Goal: Transaction & Acquisition: Purchase product/service

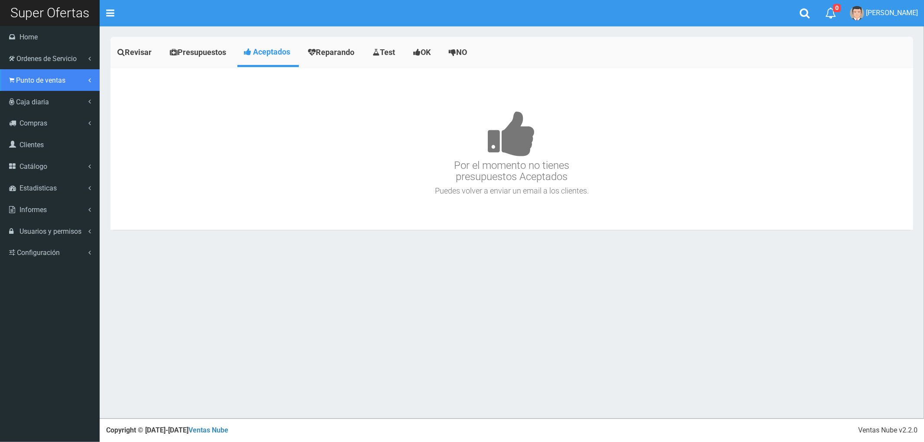
click at [19, 80] on span "Punto de ventas" at bounding box center [40, 80] width 49 height 8
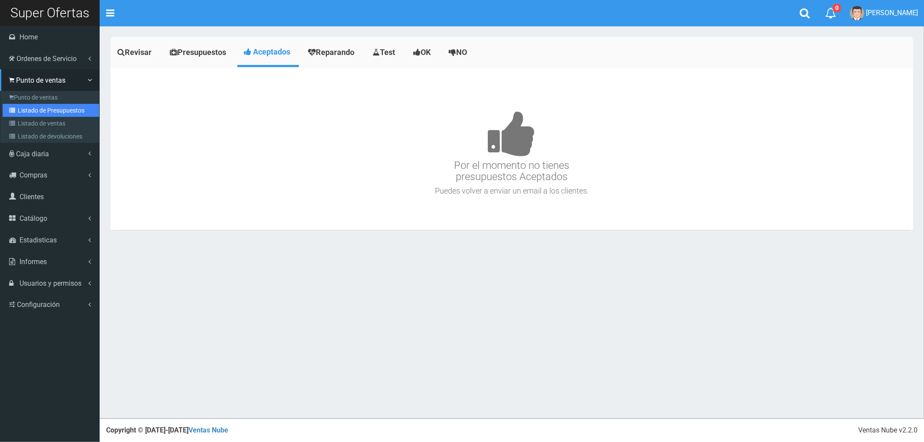
click at [33, 111] on link "Listado de Presupuestos" at bounding box center [51, 110] width 97 height 13
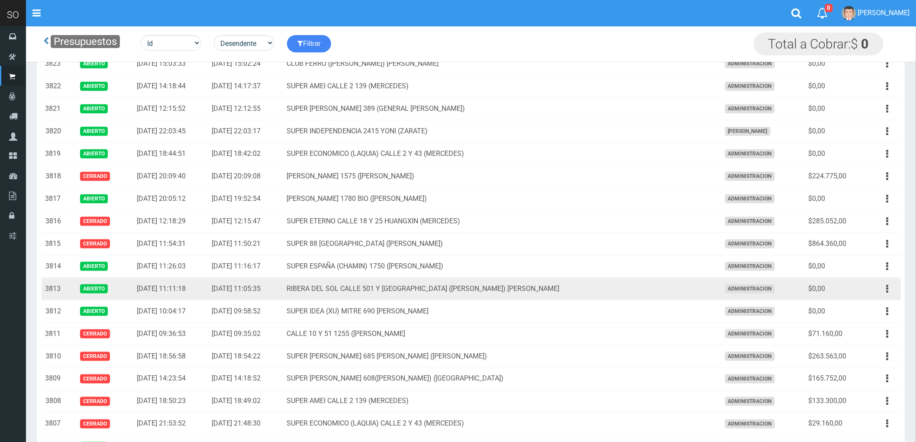
scroll to position [337, 0]
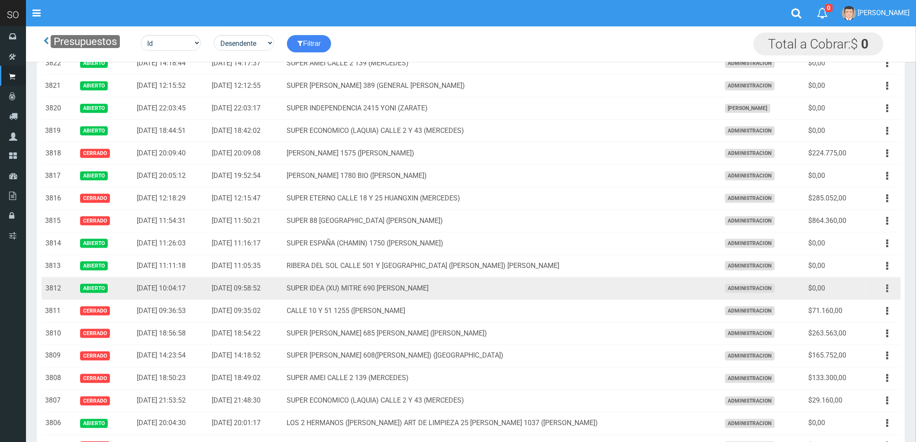
click at [886, 291] on button "button" at bounding box center [887, 288] width 19 height 15
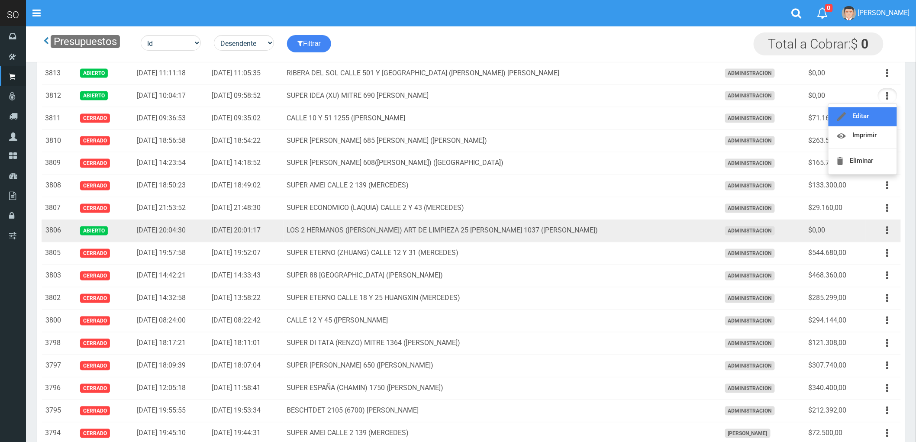
scroll to position [481, 0]
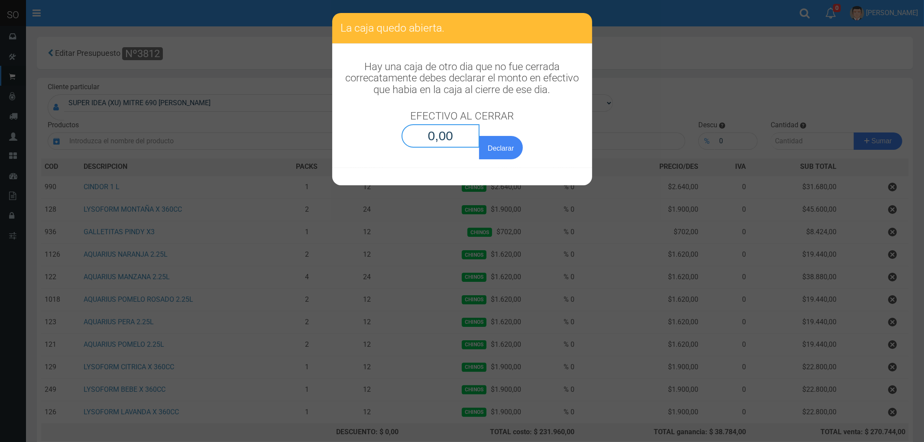
click at [460, 133] on input "0,00" at bounding box center [440, 135] width 78 height 23
type input "0,01"
click at [479, 136] on button "Declarar" at bounding box center [500, 147] width 43 height 23
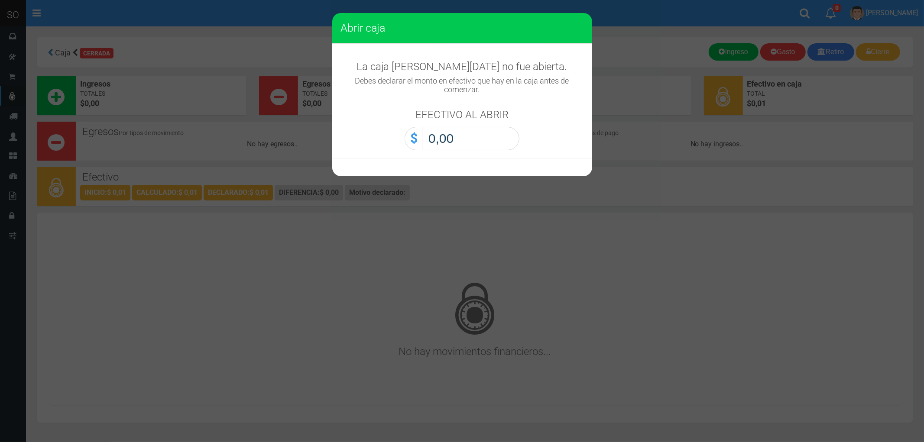
type input "0,01"
click at [0, 0] on button "Abrir caja" at bounding box center [0, 0] width 0 height 0
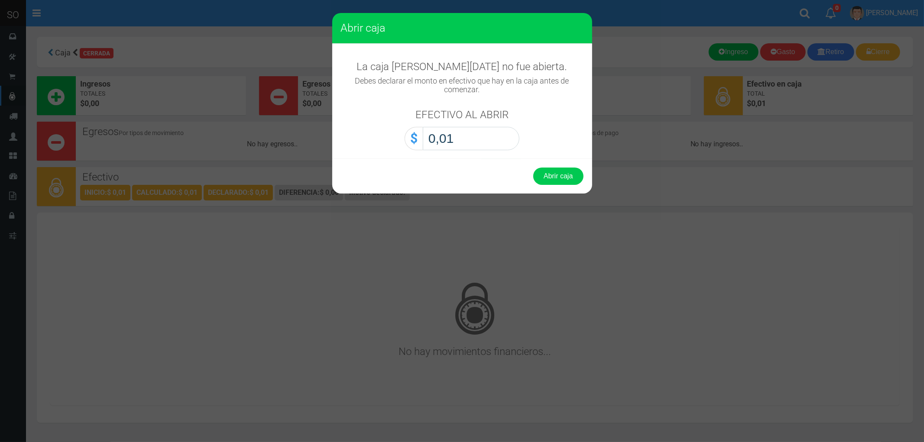
click at [533, 168] on button "Abrir caja" at bounding box center [558, 176] width 50 height 17
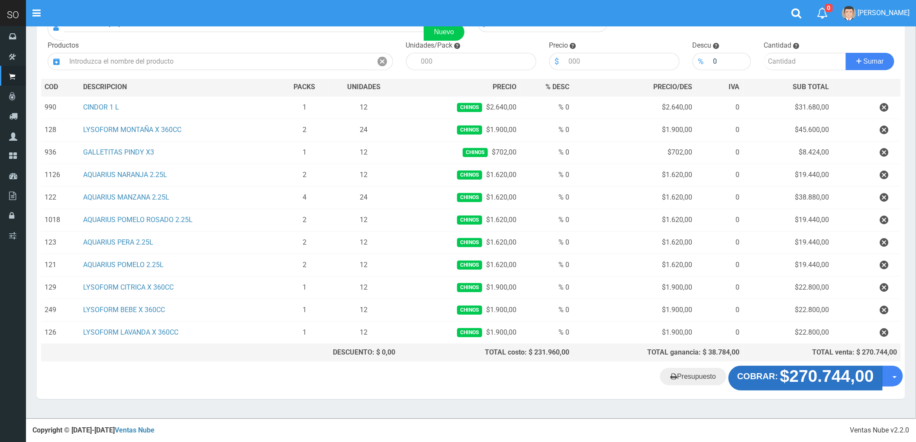
scroll to position [81, 0]
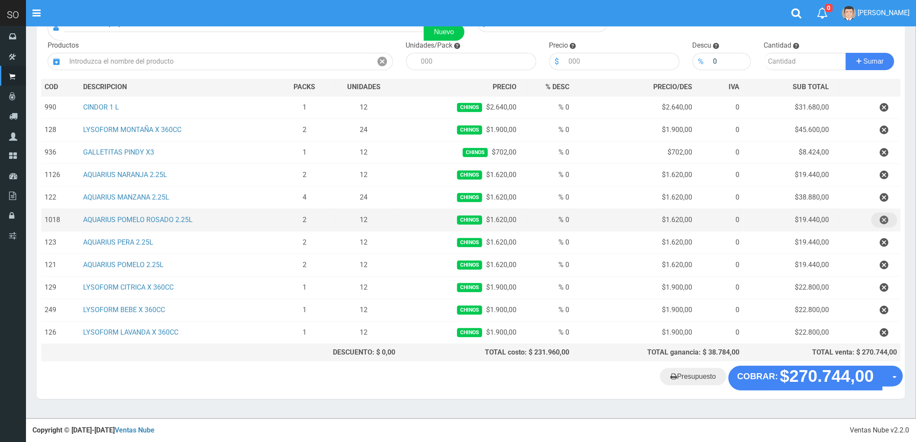
click at [882, 218] on icon "button" at bounding box center [884, 220] width 9 height 15
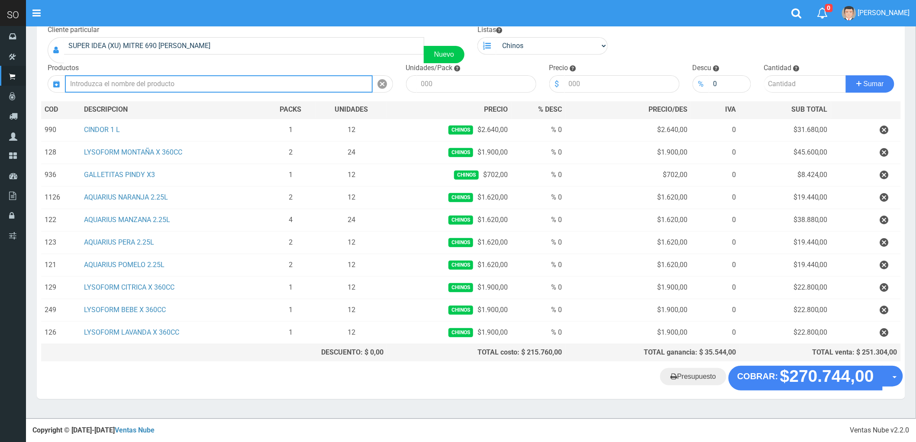
scroll to position [58, 0]
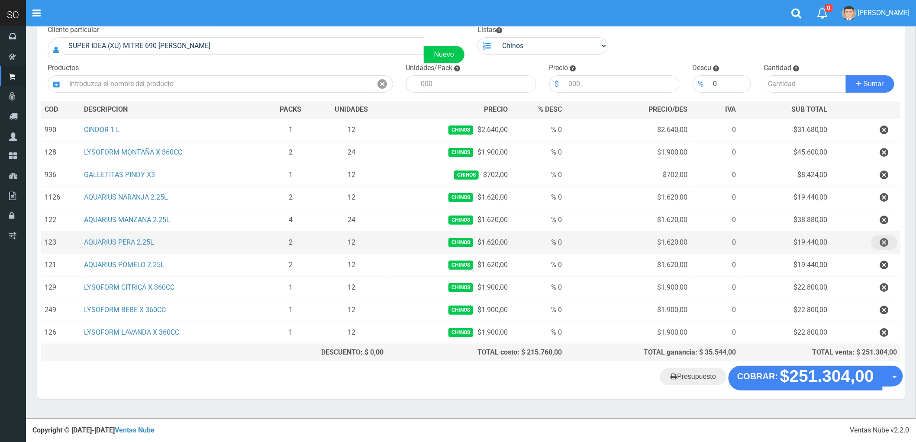
click at [884, 243] on icon "button" at bounding box center [884, 242] width 9 height 15
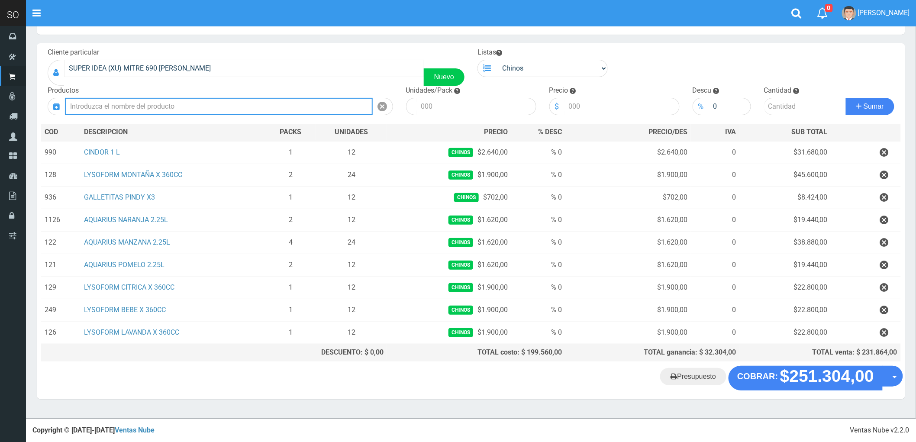
scroll to position [36, 0]
click at [128, 100] on input "text" at bounding box center [219, 106] width 308 height 17
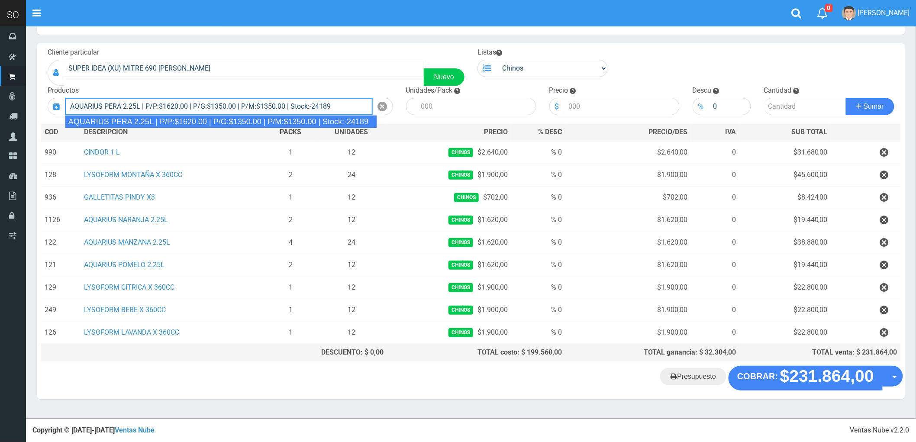
type input "AQUARIUS PERA 2.25L | P/P:$1620.00 | P/G:$1350.00 | P/M:$1350.00 | Stock:-24189"
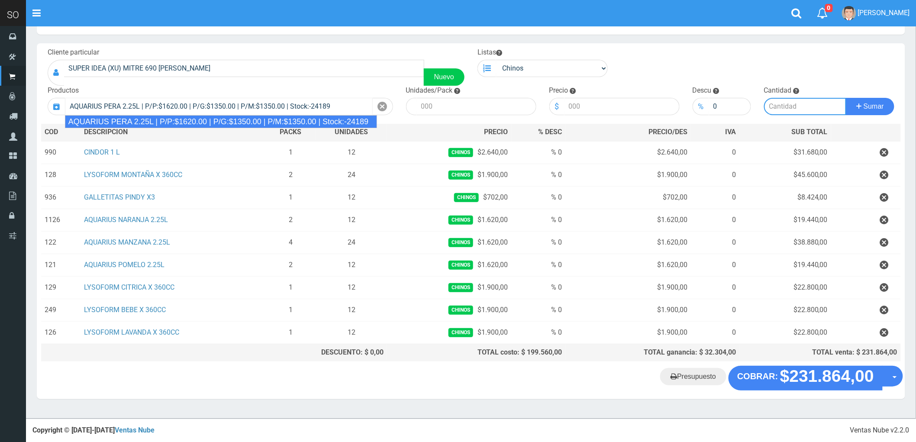
type input "6"
type input "1620.00"
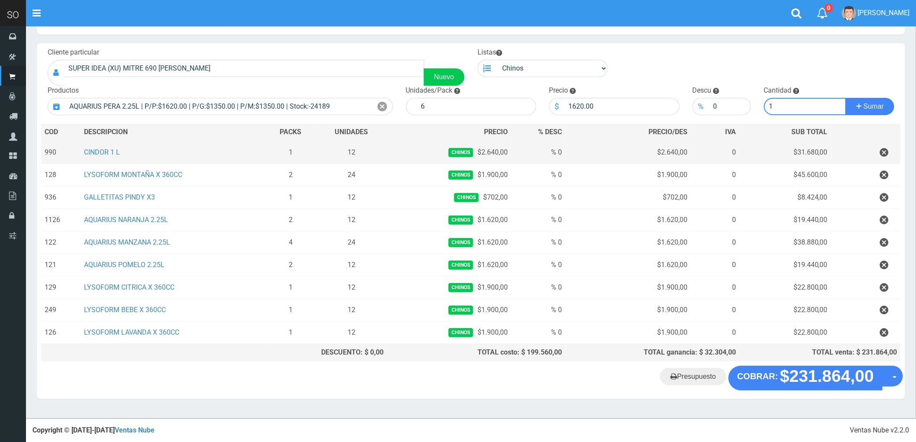
type input "1"
click at [846, 98] on button "Sumar" at bounding box center [870, 106] width 49 height 17
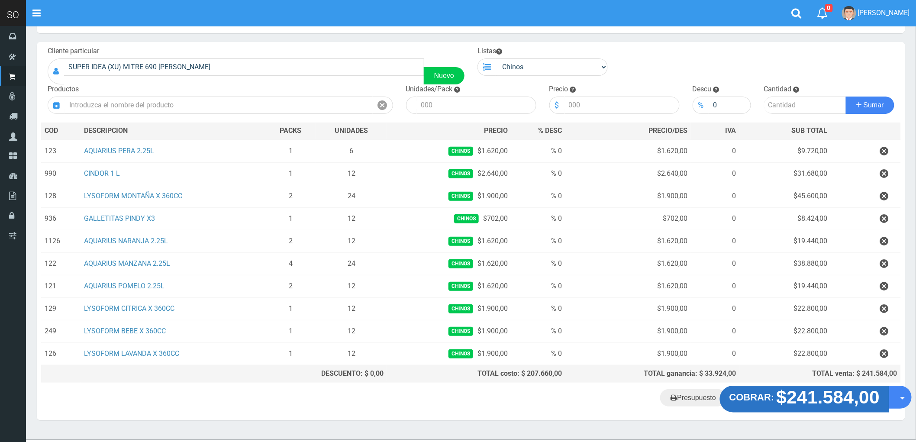
click at [812, 406] on strong "$241.584,00" at bounding box center [829, 397] width 104 height 20
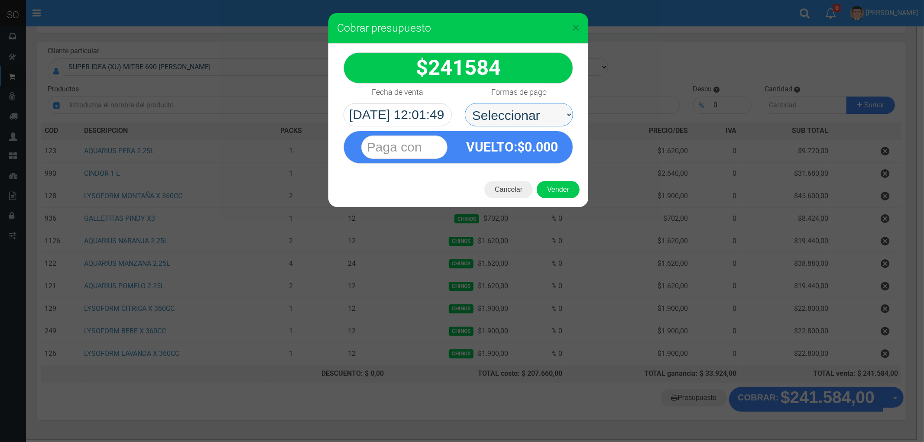
click at [501, 117] on select "Seleccionar Efectivo Tarjeta de Crédito Depósito Débito" at bounding box center [519, 114] width 108 height 23
select select "Efectivo"
click at [465, 103] on select "Seleccionar Efectivo Tarjeta de Crédito Depósito Débito" at bounding box center [519, 114] width 108 height 23
click at [552, 193] on button "Vender" at bounding box center [558, 189] width 43 height 17
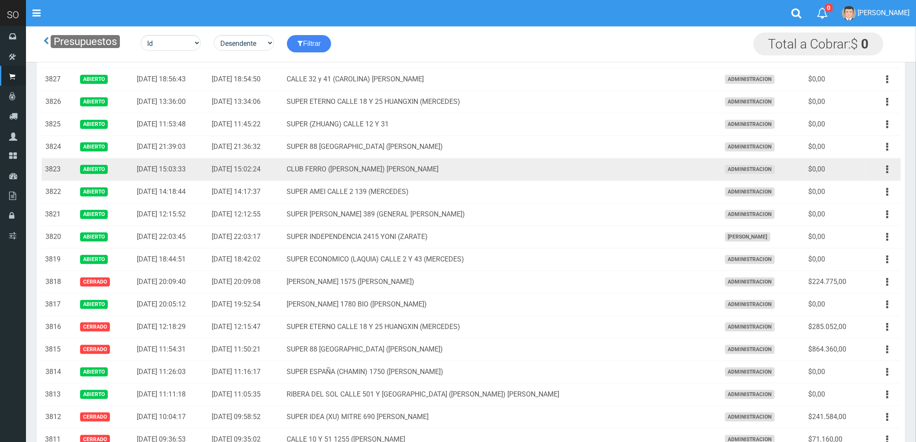
scroll to position [264, 0]
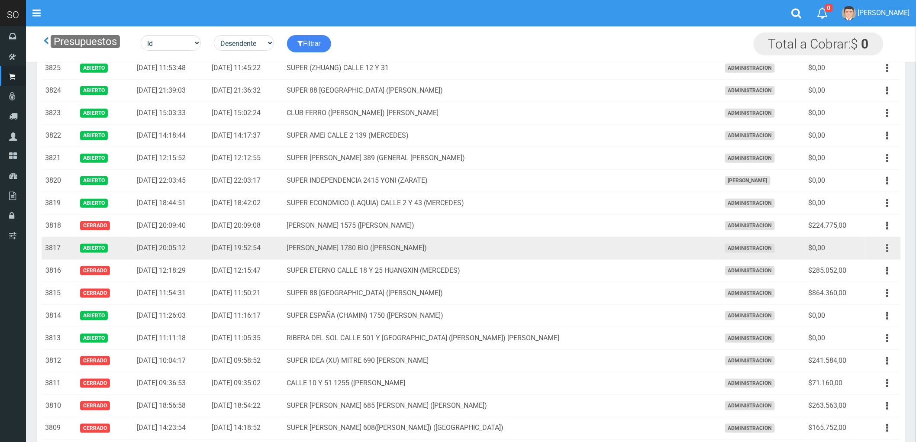
click at [887, 249] on icon "button" at bounding box center [888, 248] width 2 height 15
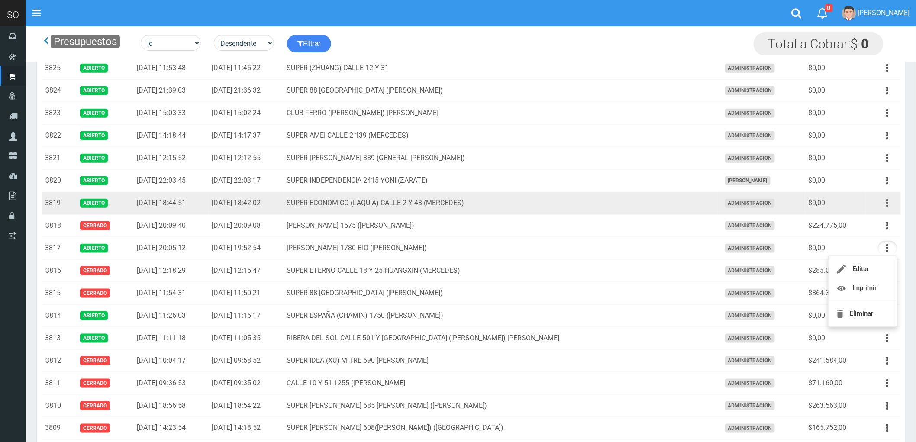
click at [888, 203] on icon "button" at bounding box center [888, 203] width 2 height 15
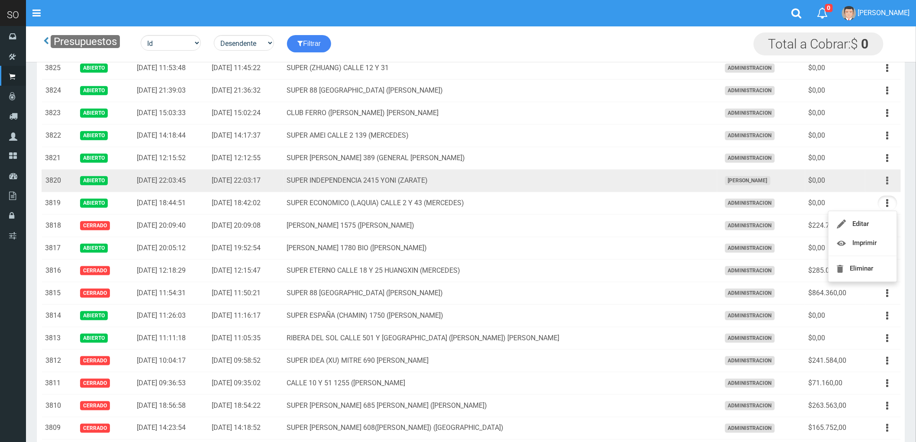
click at [888, 184] on icon "button" at bounding box center [888, 180] width 2 height 15
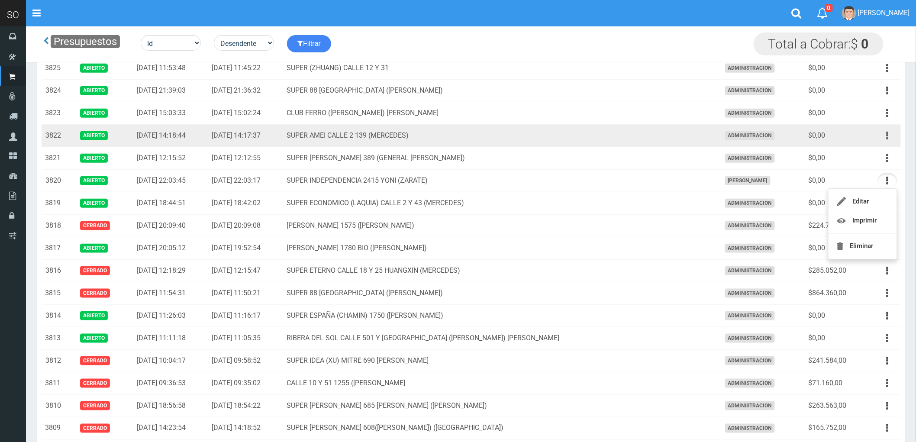
click at [894, 137] on button "button" at bounding box center [887, 135] width 19 height 15
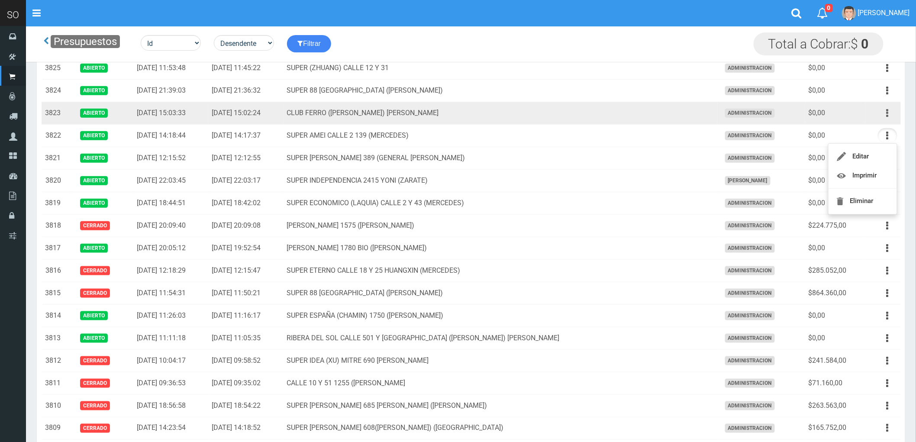
click at [885, 114] on button "button" at bounding box center [887, 113] width 19 height 15
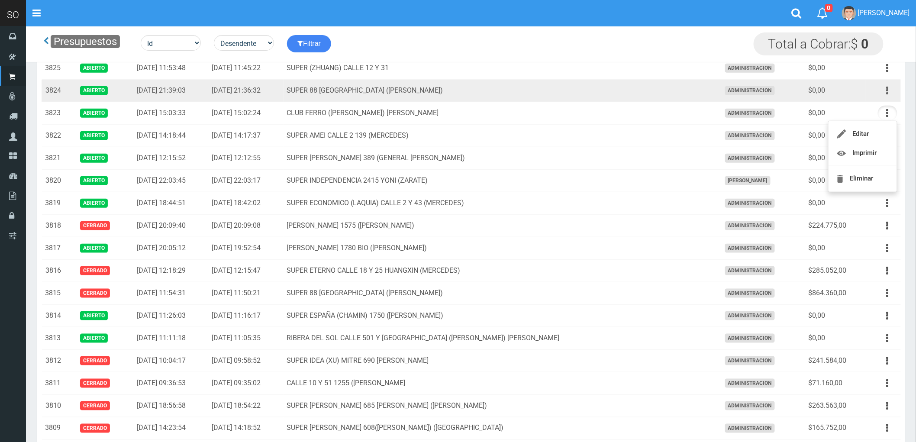
click at [889, 90] on icon "button" at bounding box center [888, 90] width 2 height 15
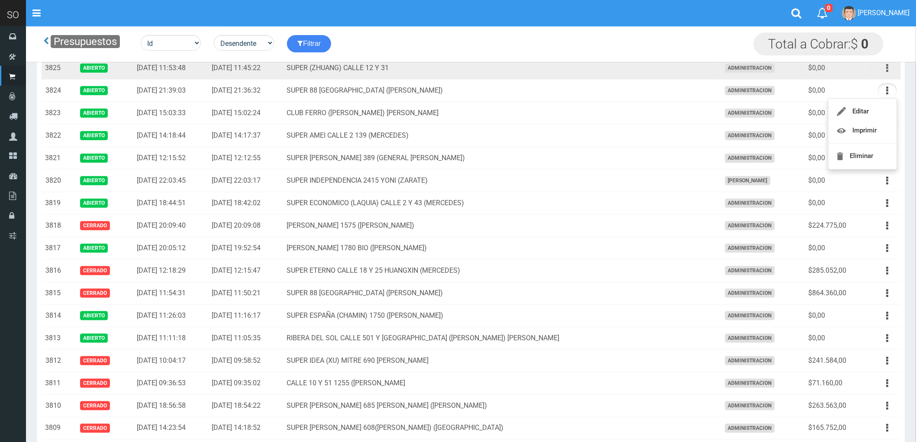
click at [886, 68] on button "button" at bounding box center [887, 68] width 19 height 15
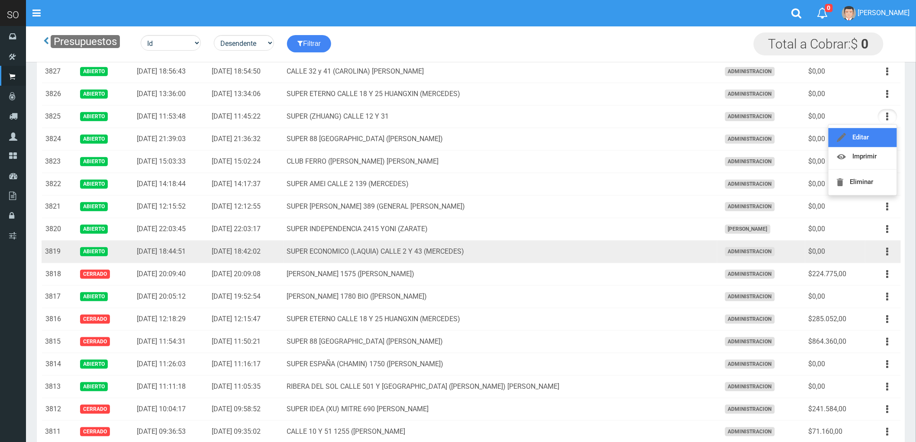
scroll to position [168, 0]
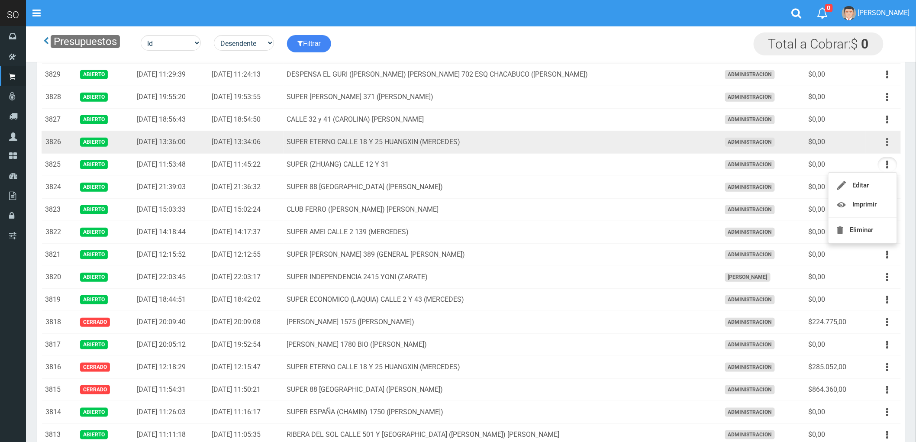
click at [887, 144] on icon "button" at bounding box center [888, 142] width 2 height 15
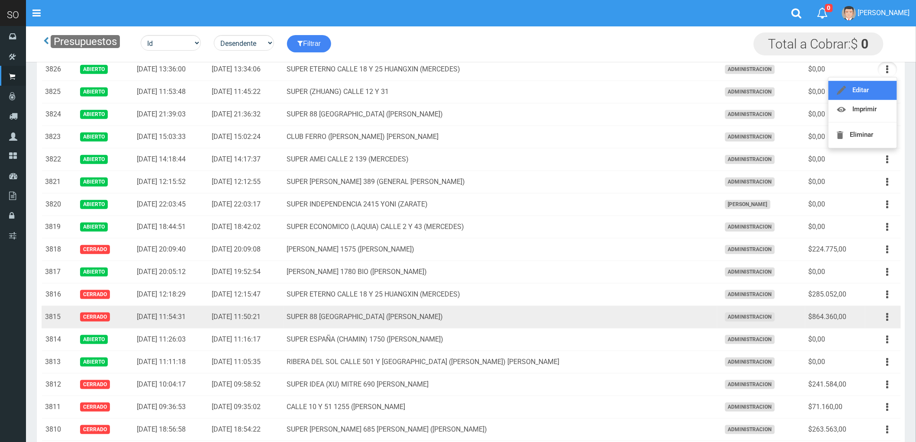
scroll to position [288, 0]
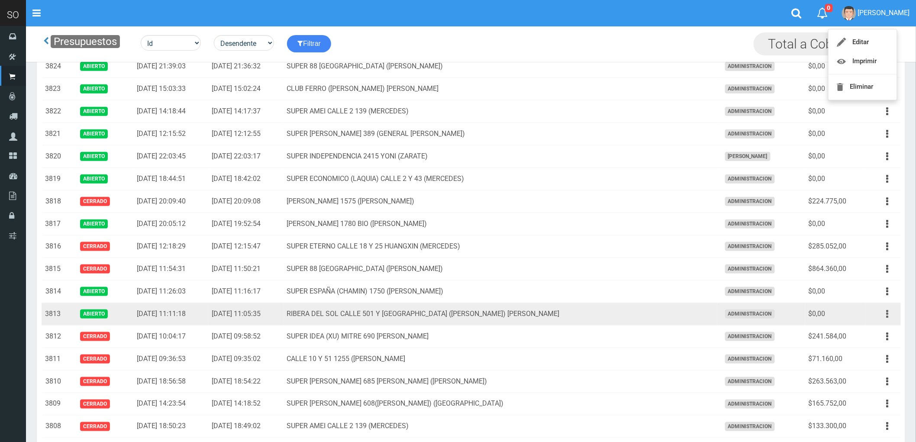
click at [888, 314] on icon "button" at bounding box center [888, 314] width 2 height 15
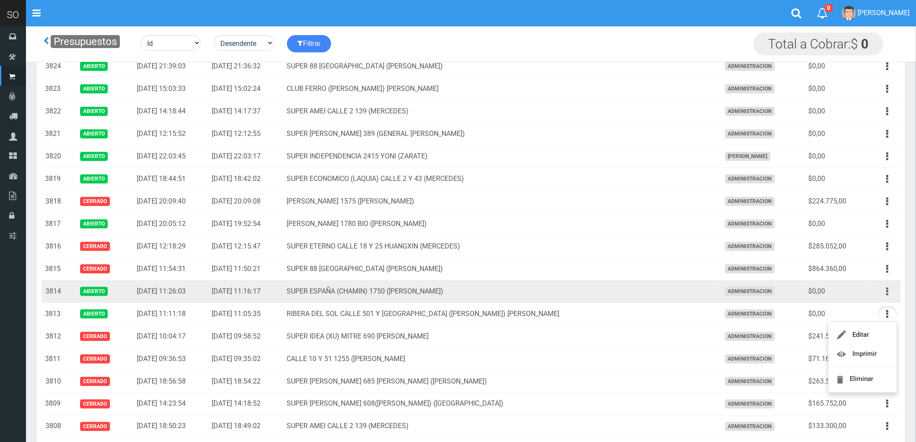
click at [887, 292] on icon "button" at bounding box center [888, 291] width 2 height 15
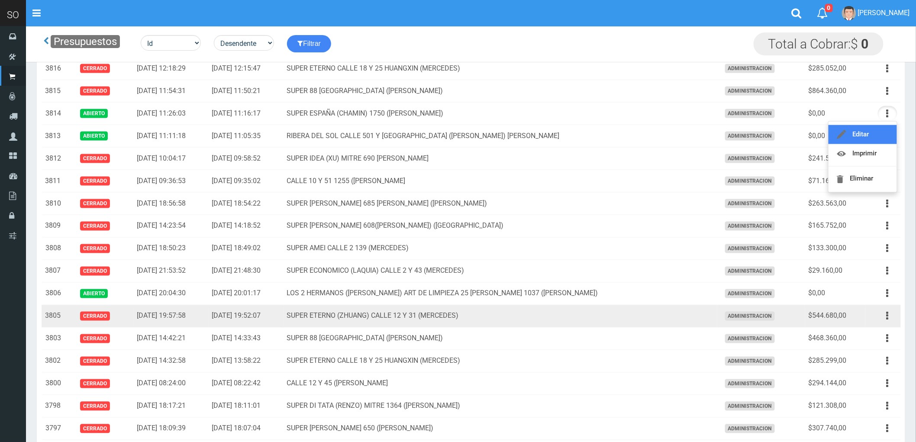
scroll to position [481, 0]
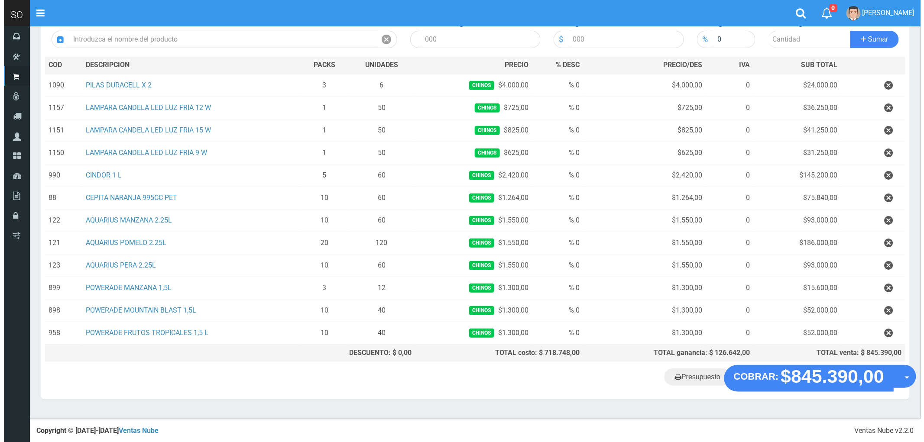
scroll to position [104, 0]
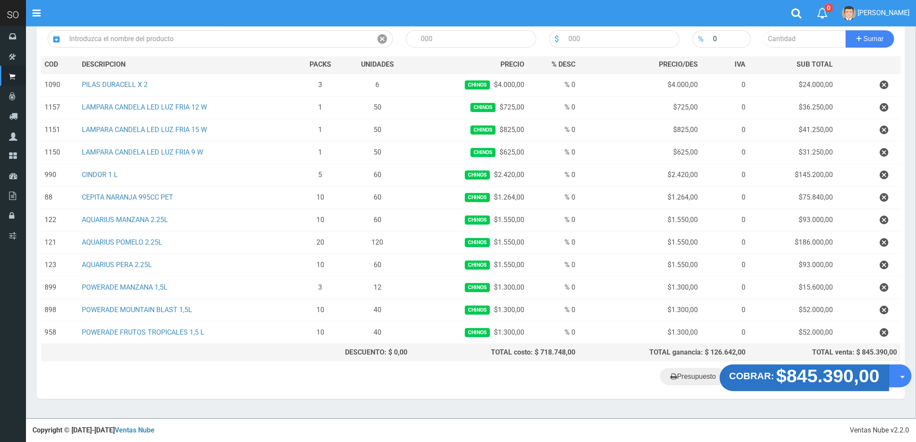
click at [835, 384] on strong "$845.390,00" at bounding box center [829, 376] width 104 height 20
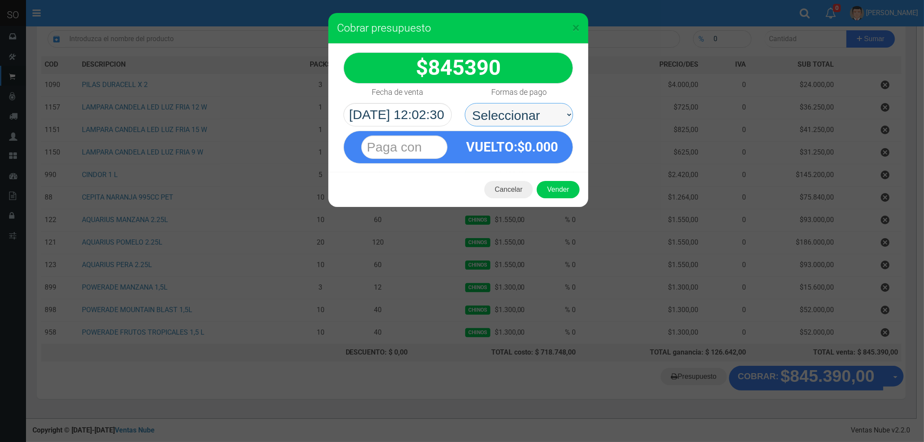
drag, startPoint x: 497, startPoint y: 118, endPoint x: 496, endPoint y: 126, distance: 7.8
click at [497, 118] on select "Seleccionar Efectivo Tarjeta de Crédito Depósito Débito" at bounding box center [519, 114] width 108 height 23
select select "Efectivo"
click at [465, 103] on select "Seleccionar Efectivo Tarjeta de Crédito Depósito Débito" at bounding box center [519, 114] width 108 height 23
click at [560, 190] on button "Vender" at bounding box center [558, 189] width 43 height 17
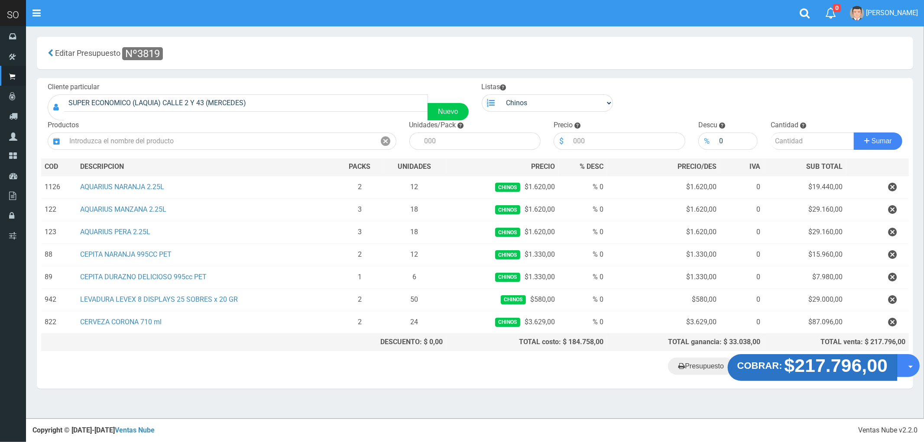
click at [812, 373] on strong "$217.796,00" at bounding box center [836, 366] width 104 height 20
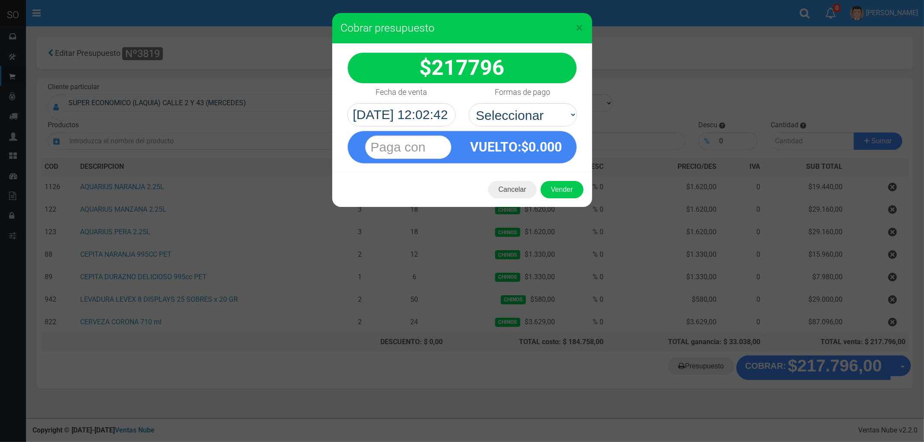
click at [493, 101] on div "Formas de pago Seleccionar Efectivo Tarjeta de Crédito Depósito Débito" at bounding box center [522, 105] width 121 height 43
drag, startPoint x: 498, startPoint y: 112, endPoint x: 499, endPoint y: 117, distance: 5.7
click at [498, 112] on select "Seleccionar Efectivo Tarjeta de Crédito Depósito Débito" at bounding box center [523, 114] width 108 height 23
select select "Efectivo"
click at [469, 103] on select "Seleccionar Efectivo Tarjeta de Crédito Depósito Débito" at bounding box center [523, 114] width 108 height 23
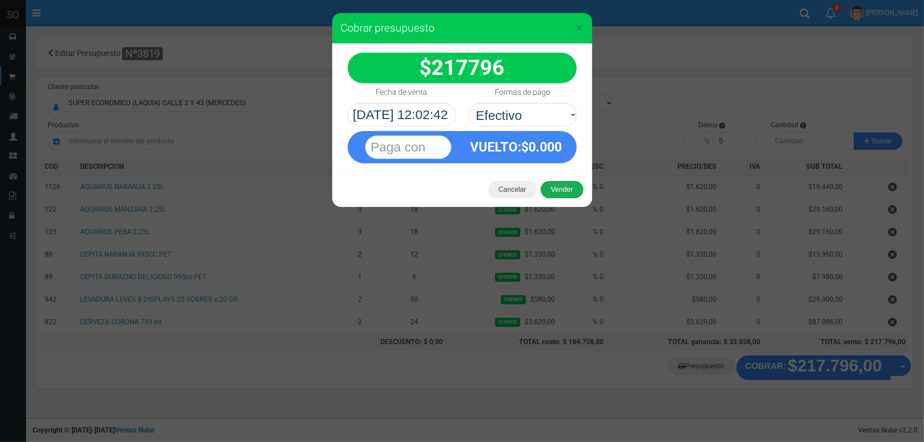
click at [557, 188] on button "Vender" at bounding box center [562, 189] width 43 height 17
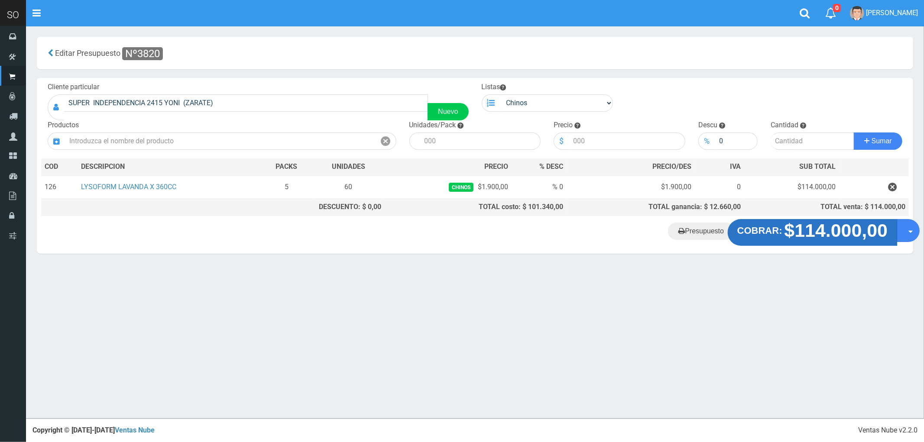
click at [800, 237] on strong "$114.000,00" at bounding box center [836, 230] width 104 height 20
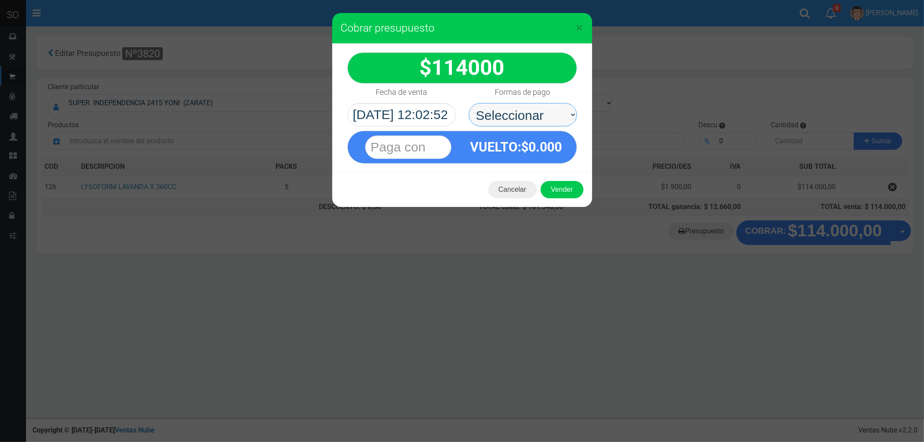
click at [501, 117] on select "Seleccionar Efectivo Tarjeta de Crédito Depósito Débito" at bounding box center [523, 114] width 108 height 23
select select "Efectivo"
click at [469, 103] on select "Seleccionar Efectivo Tarjeta de Crédito Depósito Débito" at bounding box center [523, 114] width 108 height 23
click at [565, 191] on button "Vender" at bounding box center [562, 189] width 43 height 17
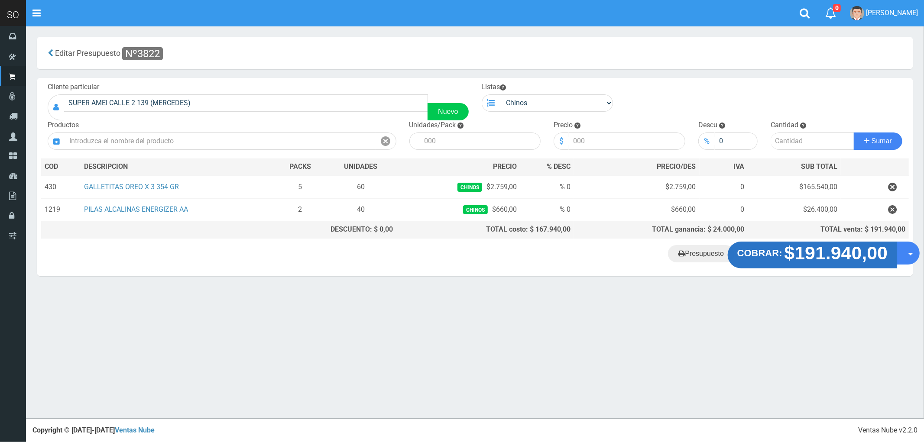
click at [820, 259] on strong "$191.940,00" at bounding box center [836, 253] width 104 height 20
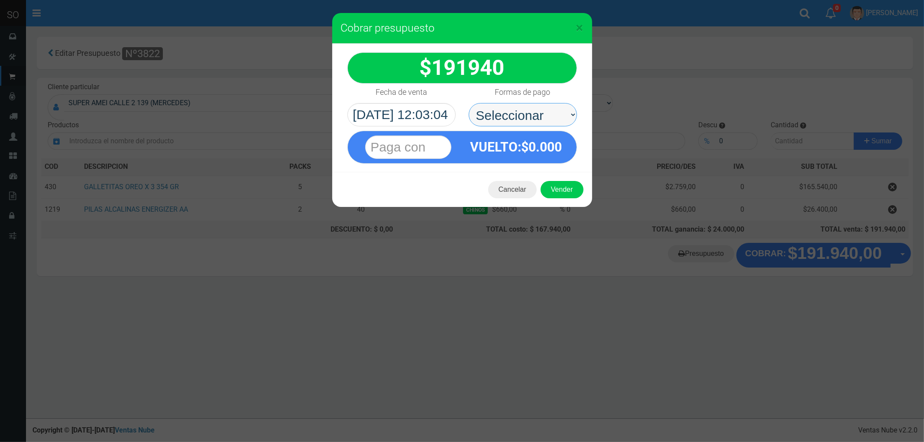
drag, startPoint x: 513, startPoint y: 113, endPoint x: 514, endPoint y: 122, distance: 9.1
click at [513, 113] on select "Seleccionar Efectivo Tarjeta de Crédito Depósito Débito" at bounding box center [523, 114] width 108 height 23
select select "Efectivo"
click at [469, 103] on select "Seleccionar Efectivo Tarjeta de Crédito Depósito Débito" at bounding box center [523, 114] width 108 height 23
click at [560, 187] on button "Vender" at bounding box center [562, 189] width 43 height 17
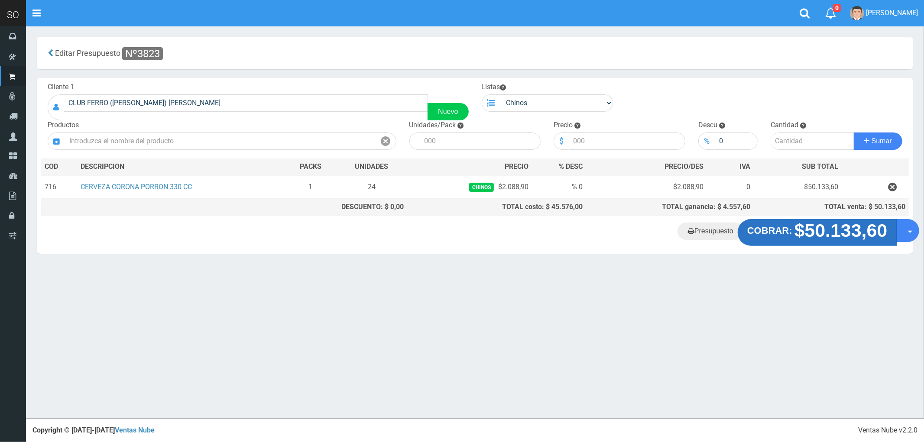
click at [809, 232] on strong "$50.133,60" at bounding box center [840, 230] width 93 height 20
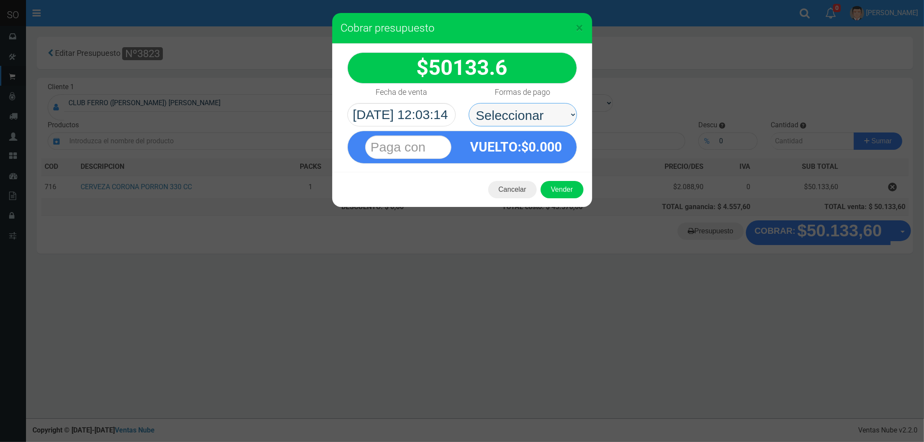
click at [493, 116] on select "Seleccionar Efectivo Tarjeta de Crédito Depósito Débito" at bounding box center [523, 114] width 108 height 23
select select "Efectivo"
click at [469, 103] on select "Seleccionar Efectivo Tarjeta de Crédito Depósito Débito" at bounding box center [523, 114] width 108 height 23
click at [557, 191] on button "Vender" at bounding box center [562, 189] width 43 height 17
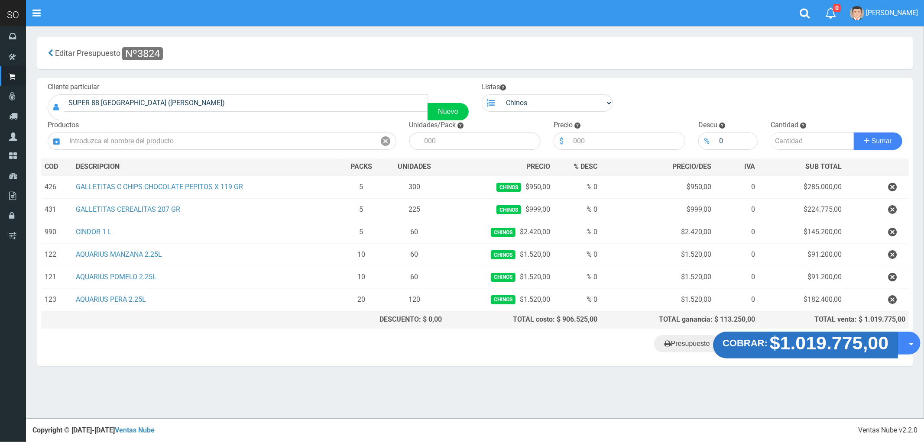
click at [819, 353] on strong "$1.019.775,00" at bounding box center [829, 343] width 119 height 20
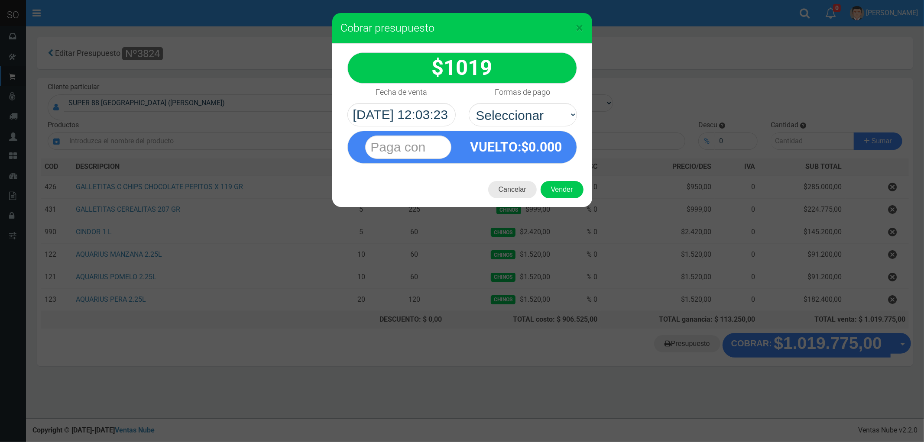
click at [507, 189] on button "Cancelar" at bounding box center [512, 189] width 49 height 17
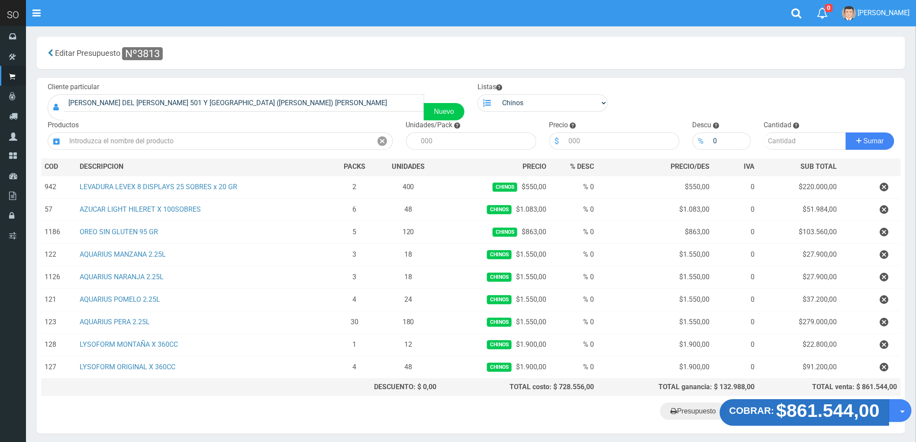
click at [823, 416] on strong "$861.544,00" at bounding box center [829, 411] width 104 height 20
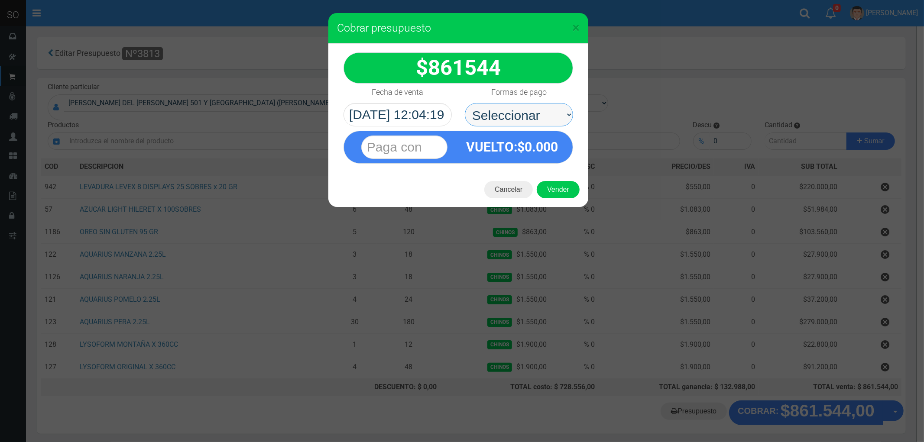
drag, startPoint x: 499, startPoint y: 113, endPoint x: 499, endPoint y: 117, distance: 4.4
click at [499, 113] on select "Seleccionar Efectivo Tarjeta de Crédito Depósito Débito" at bounding box center [519, 114] width 108 height 23
select select "Efectivo"
click at [465, 103] on select "Seleccionar Efectivo Tarjeta de Crédito Depósito Débito" at bounding box center [519, 114] width 108 height 23
click at [554, 192] on button "Vender" at bounding box center [558, 189] width 43 height 17
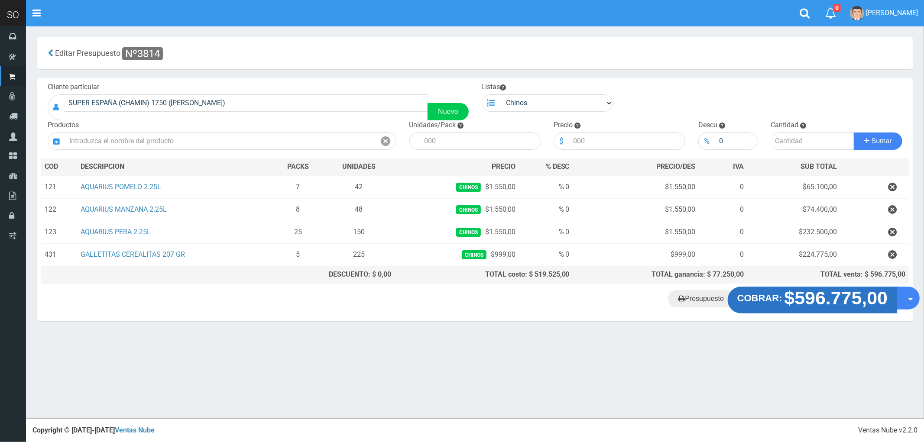
click at [838, 302] on strong "$596.775,00" at bounding box center [836, 298] width 104 height 20
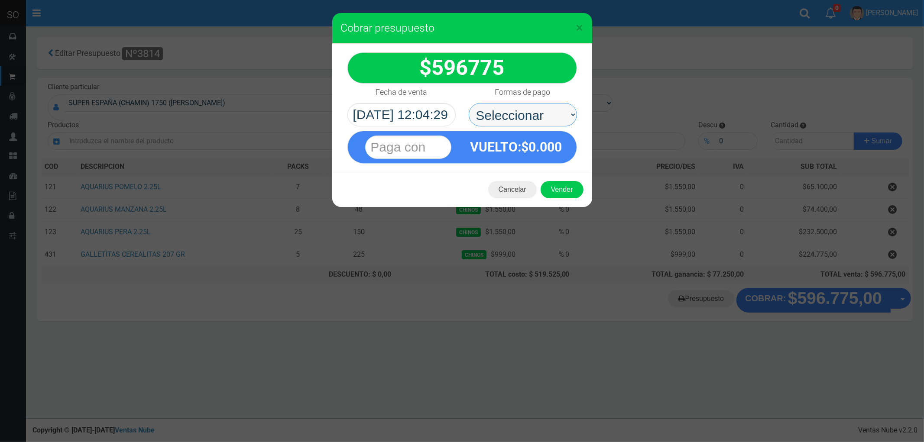
click at [518, 111] on select "Seleccionar Efectivo Tarjeta de Crédito Depósito Débito" at bounding box center [523, 114] width 108 height 23
select select "Efectivo"
click at [469, 103] on select "Seleccionar Efectivo Tarjeta de Crédito Depósito Débito" at bounding box center [523, 114] width 108 height 23
click at [562, 185] on button "Vender" at bounding box center [562, 189] width 43 height 17
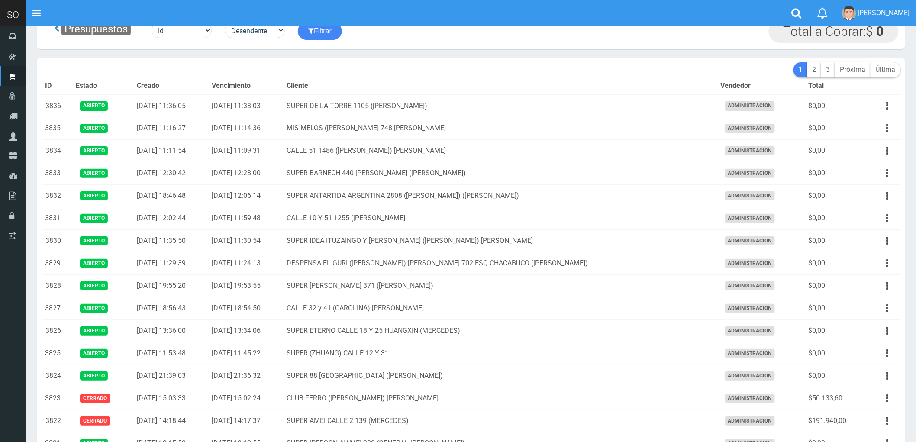
scroll to position [23, 0]
